Goal: Task Accomplishment & Management: Use online tool/utility

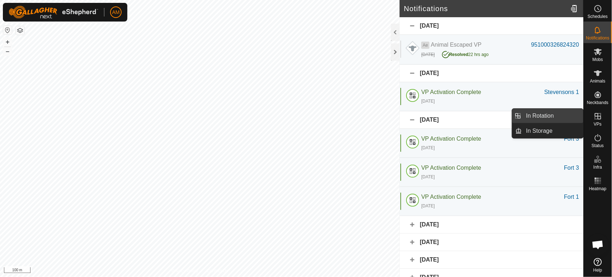
click at [567, 114] on link "In Rotation" at bounding box center [552, 116] width 61 height 14
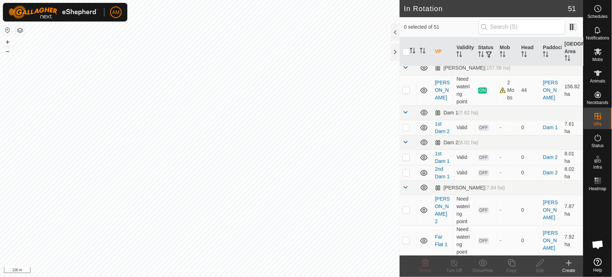
scroll to position [239, 0]
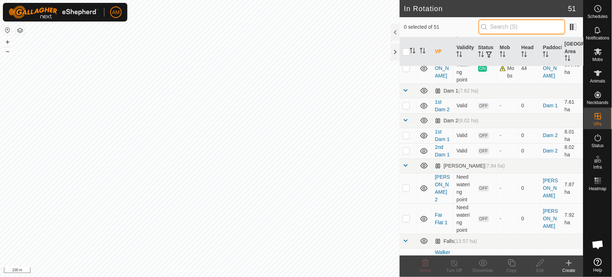
click at [501, 29] on input "text" at bounding box center [522, 26] width 87 height 15
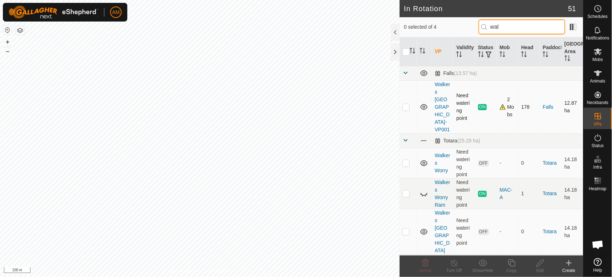
type input "wal"
click at [409, 115] on td at bounding box center [408, 106] width 17 height 53
checkbox input "true"
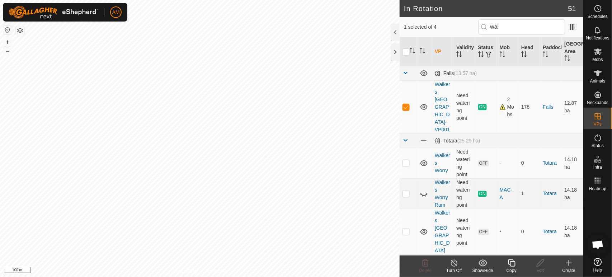
click at [514, 267] on div "Copy" at bounding box center [511, 270] width 29 height 6
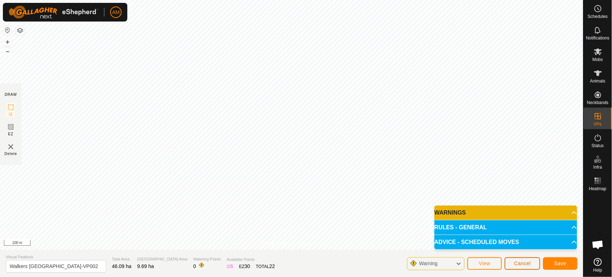
click at [528, 265] on span "Cancel" at bounding box center [522, 263] width 17 height 6
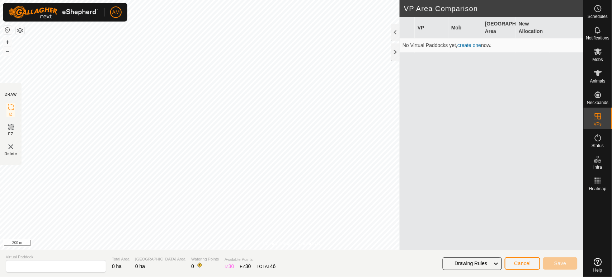
type input "Walkers [GEOGRAPHIC_DATA]-VP002"
